Goal: Task Accomplishment & Management: Manage account settings

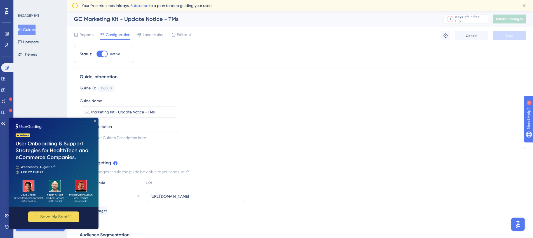
click at [96, 121] on icon "Close Preview" at bounding box center [95, 121] width 2 height 2
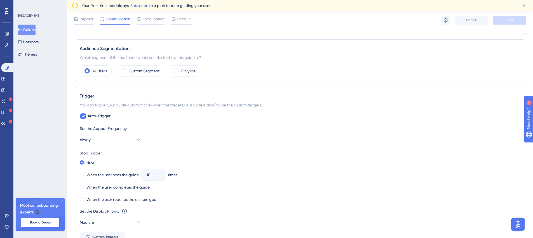
scroll to position [175, 0]
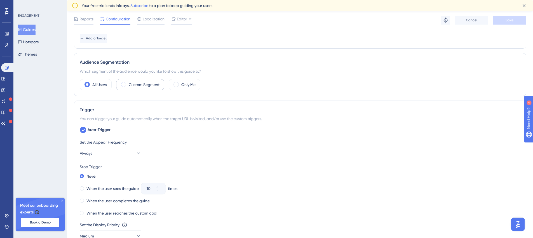
click at [123, 86] on span at bounding box center [123, 84] width 5 height 5
click at [128, 83] on input "radio" at bounding box center [128, 83] width 0 height 0
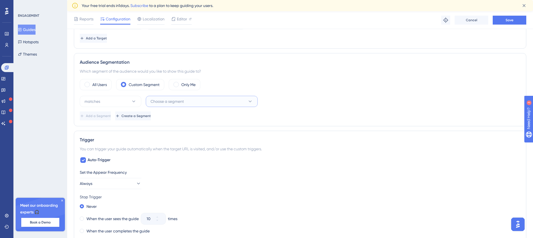
click at [167, 106] on button "Choose a segment" at bounding box center [202, 101] width 112 height 11
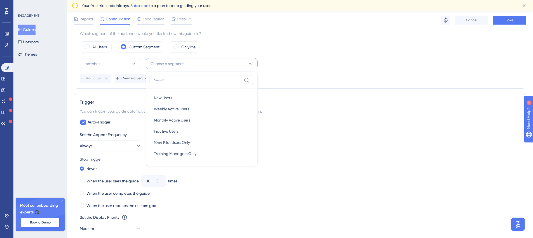
click at [322, 56] on div "All Users Custom Segment Only Me matches Choose a segment New Users New Users W…" at bounding box center [300, 61] width 440 height 41
click at [151, 79] on span "Create a Segment" at bounding box center [135, 78] width 29 height 4
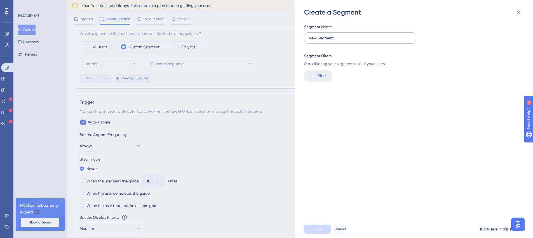
click at [345, 33] on label "New Segment" at bounding box center [360, 37] width 112 height 11
click at [345, 35] on input "New Segment" at bounding box center [360, 38] width 102 height 6
drag, startPoint x: 342, startPoint y: 37, endPoint x: 279, endPoint y: 41, distance: 63.0
click at [279, 41] on div "Create a Segment Segment Name New Segment Segment Filters Start filtering your …" at bounding box center [266, 119] width 533 height 238
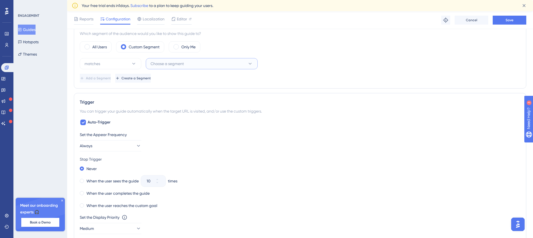
click at [195, 65] on button "Choose a segment" at bounding box center [202, 63] width 112 height 11
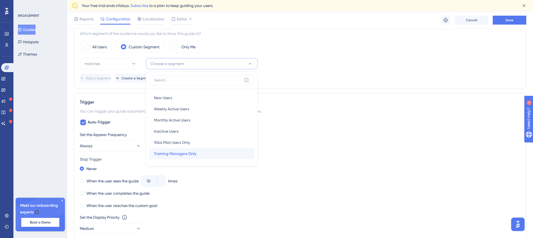
click at [189, 155] on span "Training Managers Only" at bounding box center [175, 153] width 42 height 7
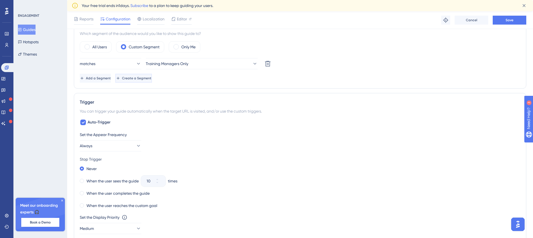
click at [148, 81] on button "Create a Segment" at bounding box center [133, 78] width 37 height 9
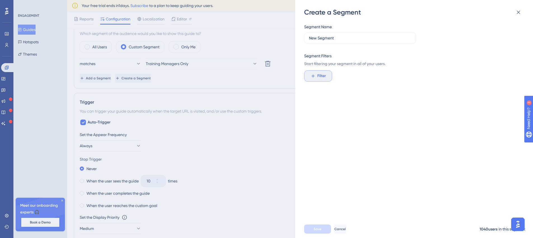
click at [316, 77] on button "Filter" at bounding box center [318, 75] width 28 height 11
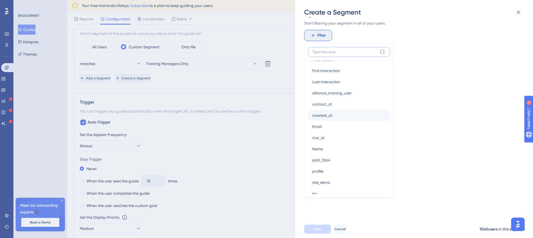
scroll to position [308, 0]
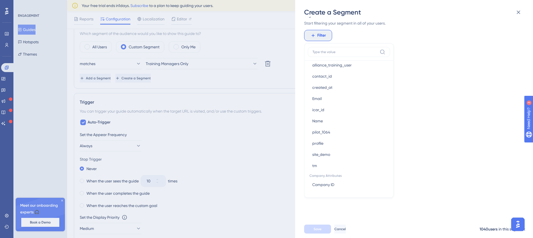
click at [229, 89] on div "Create a Segment Segment Name New Segment Segment Filters Start filtering your …" at bounding box center [266, 119] width 533 height 238
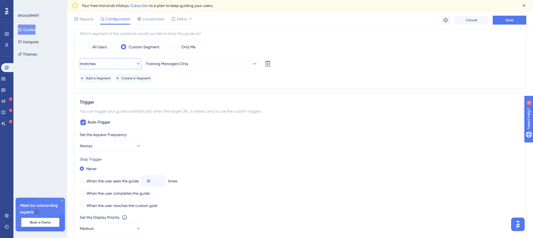
click at [135, 65] on icon at bounding box center [138, 64] width 6 height 6
click at [127, 63] on button "matches" at bounding box center [111, 63] width 62 height 11
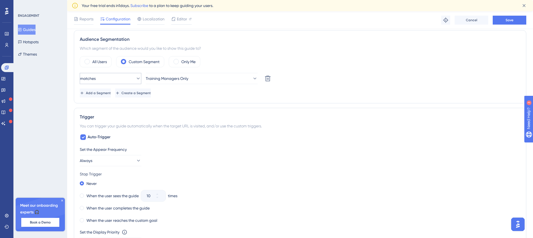
scroll to position [185, 0]
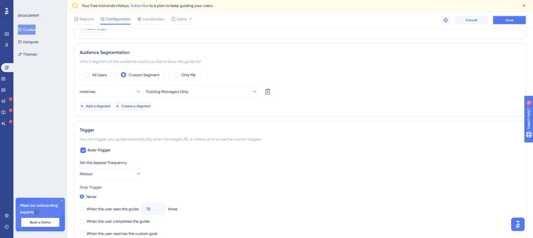
click at [507, 22] on button "Save" at bounding box center [509, 20] width 34 height 9
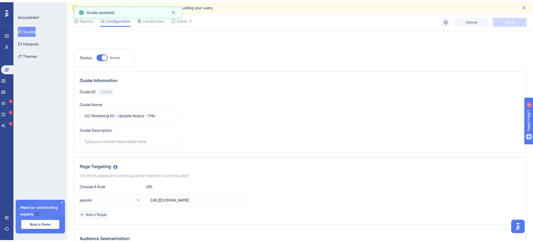
scroll to position [0, 0]
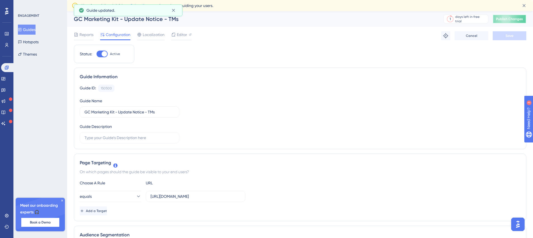
click at [504, 21] on span "Publish Changes" at bounding box center [509, 19] width 27 height 4
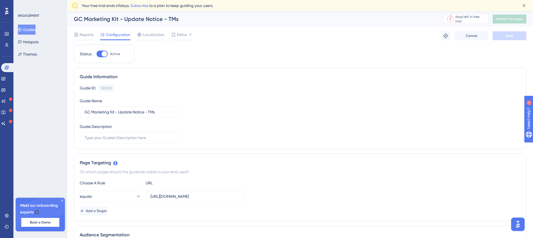
click at [0, 0] on icon at bounding box center [0, 0] width 0 height 0
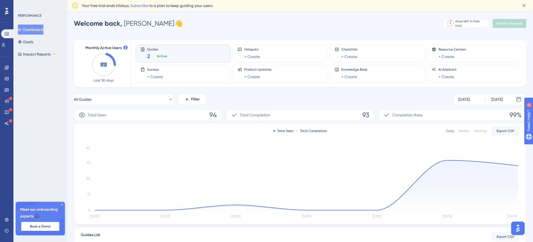
drag, startPoint x: 100, startPoint y: 65, endPoint x: 107, endPoint y: 65, distance: 6.7
click at [107, 65] on icon "512" at bounding box center [103, 65] width 25 height 25
drag, startPoint x: 100, startPoint y: 66, endPoint x: 107, endPoint y: 66, distance: 6.4
click at [107, 66] on icon "512" at bounding box center [103, 65] width 25 height 25
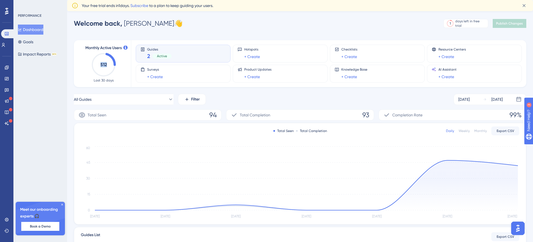
click at [107, 66] on icon "512" at bounding box center [103, 65] width 25 height 25
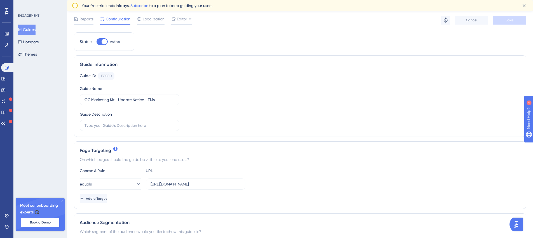
scroll to position [28, 0]
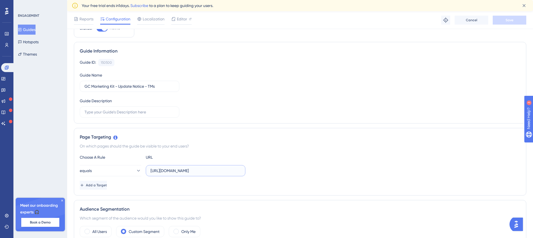
drag, startPoint x: 205, startPoint y: 171, endPoint x: 148, endPoint y: 176, distance: 58.1
click at [148, 176] on label "[URL][DOMAIN_NAME]" at bounding box center [196, 170] width 100 height 11
click at [205, 172] on input "[URL][DOMAIN_NAME]" at bounding box center [195, 171] width 90 height 6
drag, startPoint x: 208, startPoint y: 171, endPoint x: 146, endPoint y: 176, distance: 61.9
click at [146, 176] on div "[URL][DOMAIN_NAME]" at bounding box center [196, 170] width 100 height 11
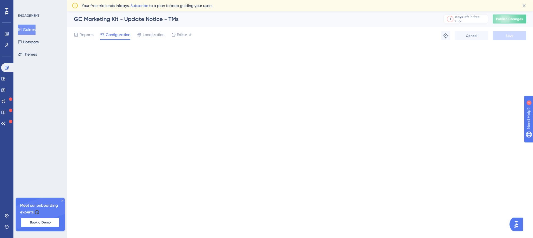
scroll to position [0, 0]
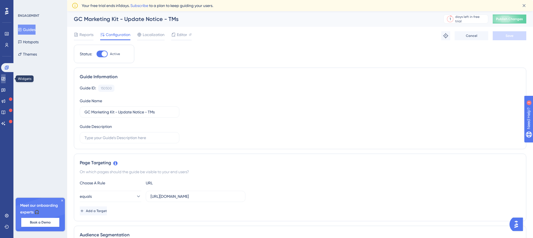
click at [6, 78] on icon at bounding box center [3, 79] width 4 height 4
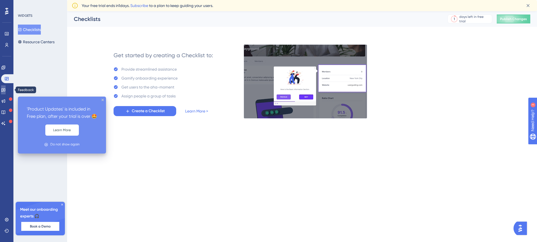
click at [4, 88] on link at bounding box center [3, 90] width 4 height 9
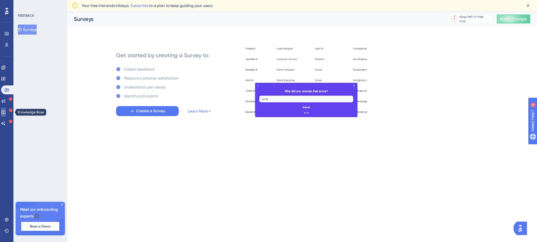
click at [5, 114] on icon at bounding box center [3, 113] width 4 height 4
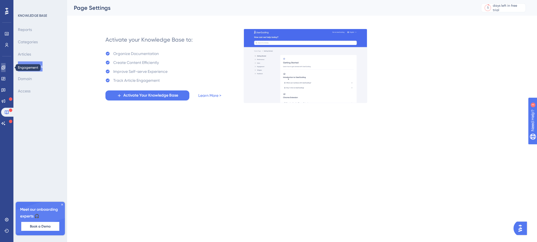
click at [5, 67] on icon at bounding box center [3, 68] width 4 height 4
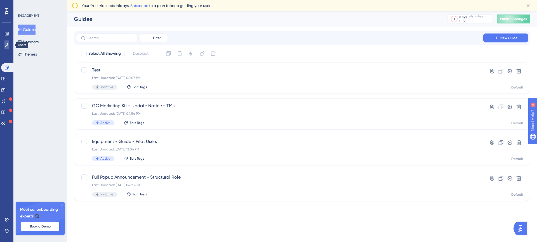
click at [0, 0] on link at bounding box center [0, 0] width 0 height 0
